Goal: Download file/media

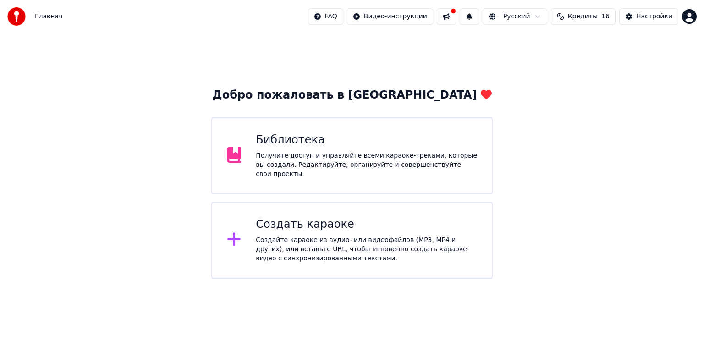
click at [401, 173] on div "Библиотека Получите доступ и управляйте всеми караоке-треками, которые вы созда…" at bounding box center [351, 155] width 281 height 77
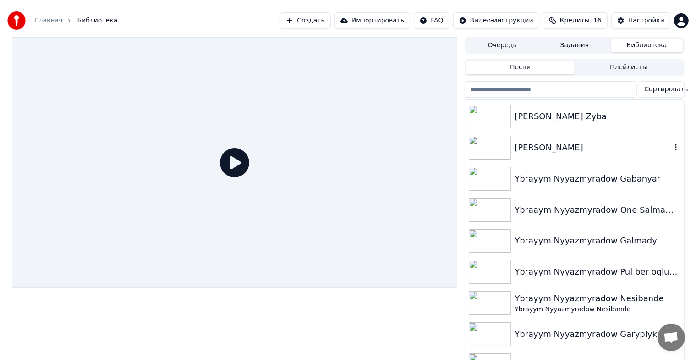
scroll to position [825, 0]
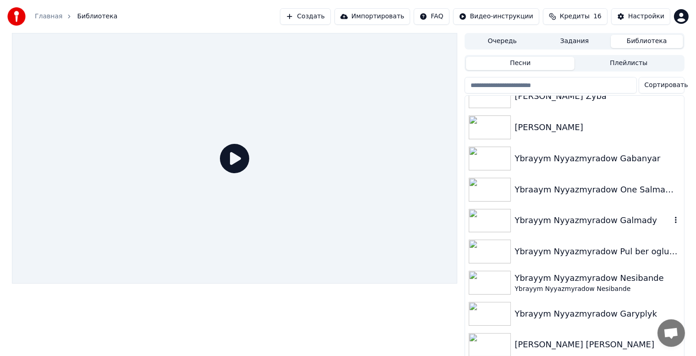
click at [564, 216] on div "Ybrayym Nyyazmyradow Galmady" at bounding box center [593, 220] width 156 height 13
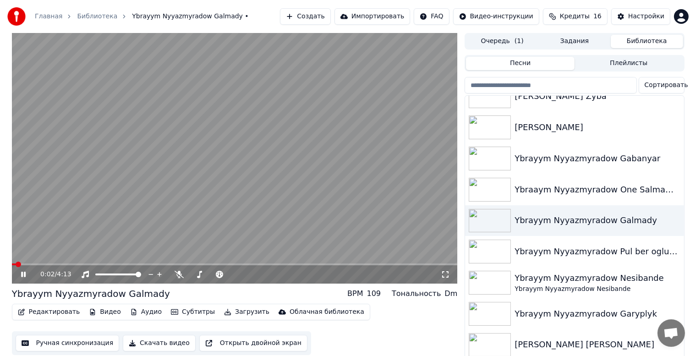
click at [150, 346] on button "Скачать видео" at bounding box center [159, 343] width 73 height 16
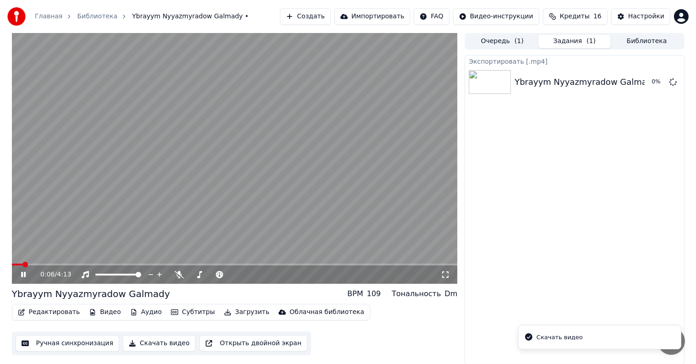
click at [642, 37] on button "Библиотека" at bounding box center [647, 41] width 72 height 13
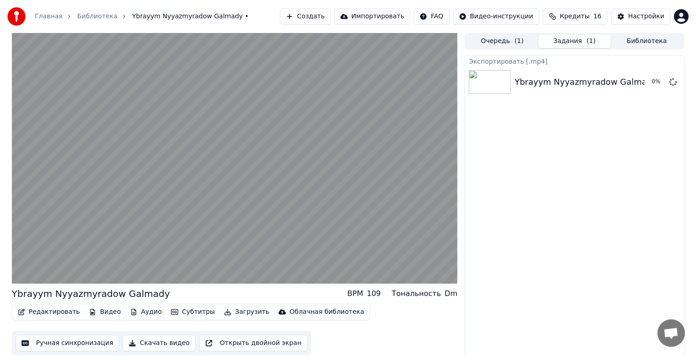
click at [583, 41] on button "Задания ( 1 )" at bounding box center [575, 41] width 72 height 13
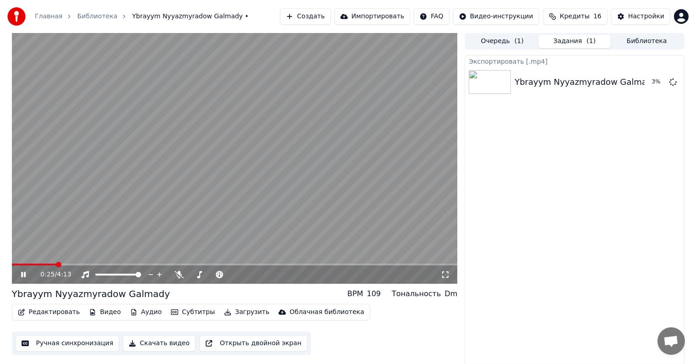
click at [20, 275] on icon at bounding box center [30, 274] width 22 height 7
